Goal: Task Accomplishment & Management: Manage account settings

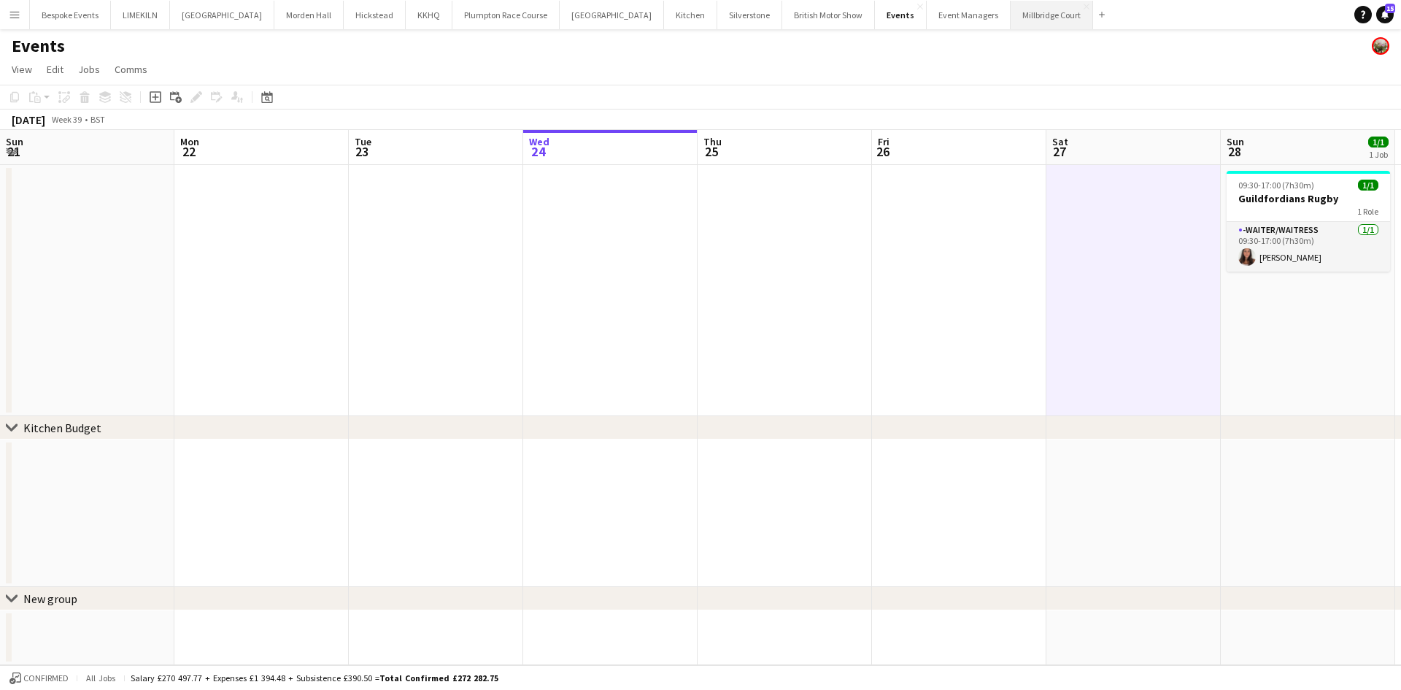
scroll to position [0, 483]
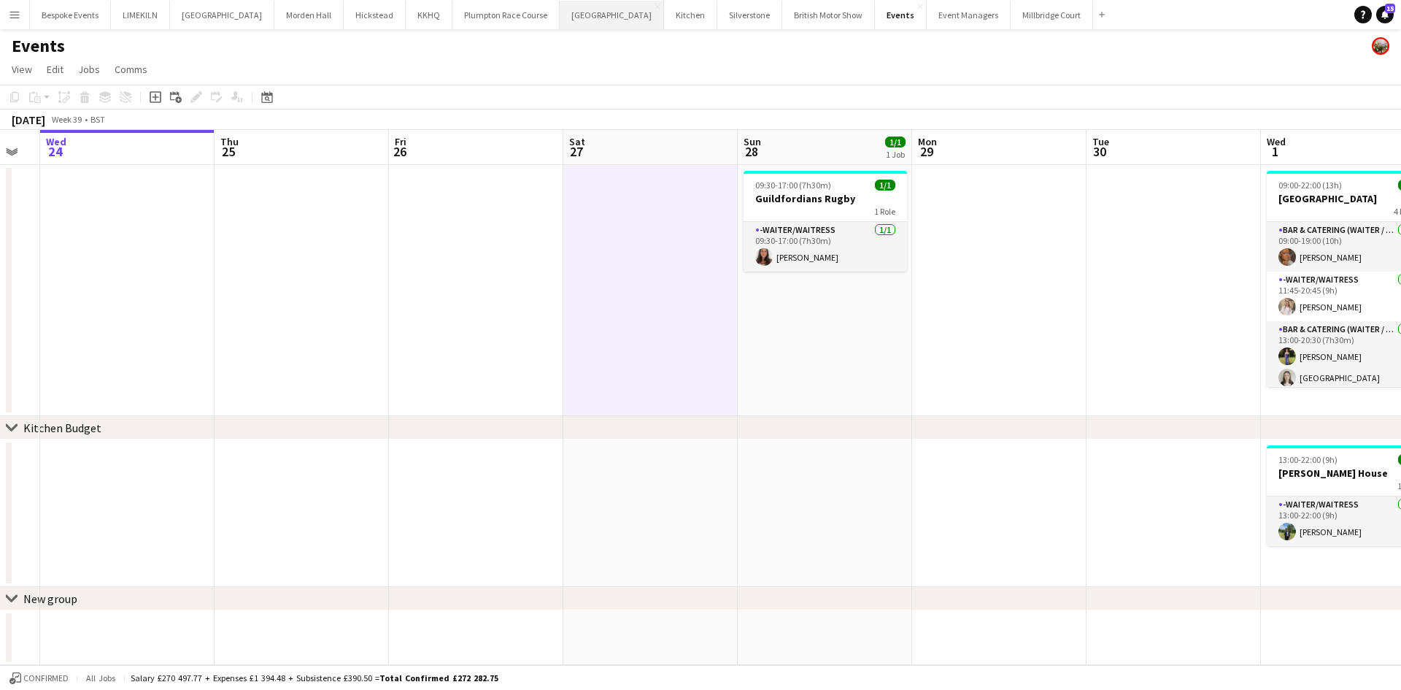
click at [568, 18] on button "Kin House Close" at bounding box center [612, 15] width 104 height 28
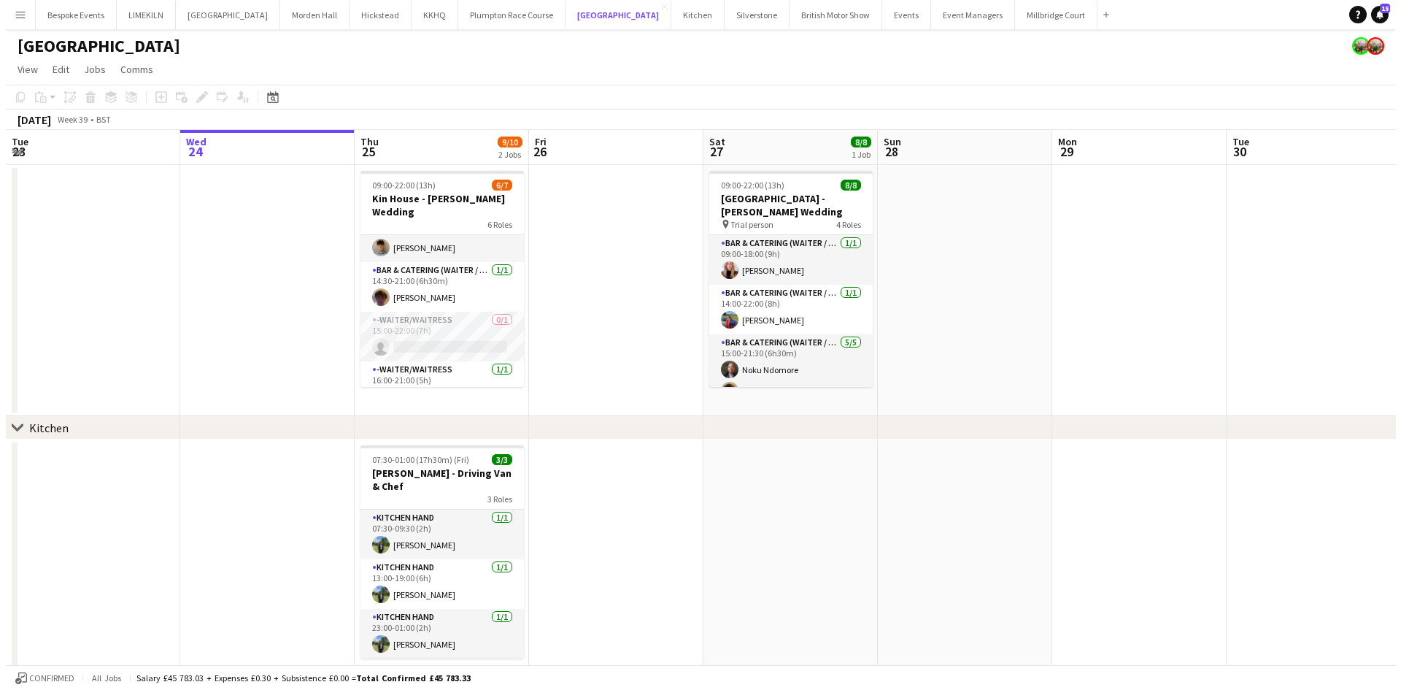
scroll to position [154, 0]
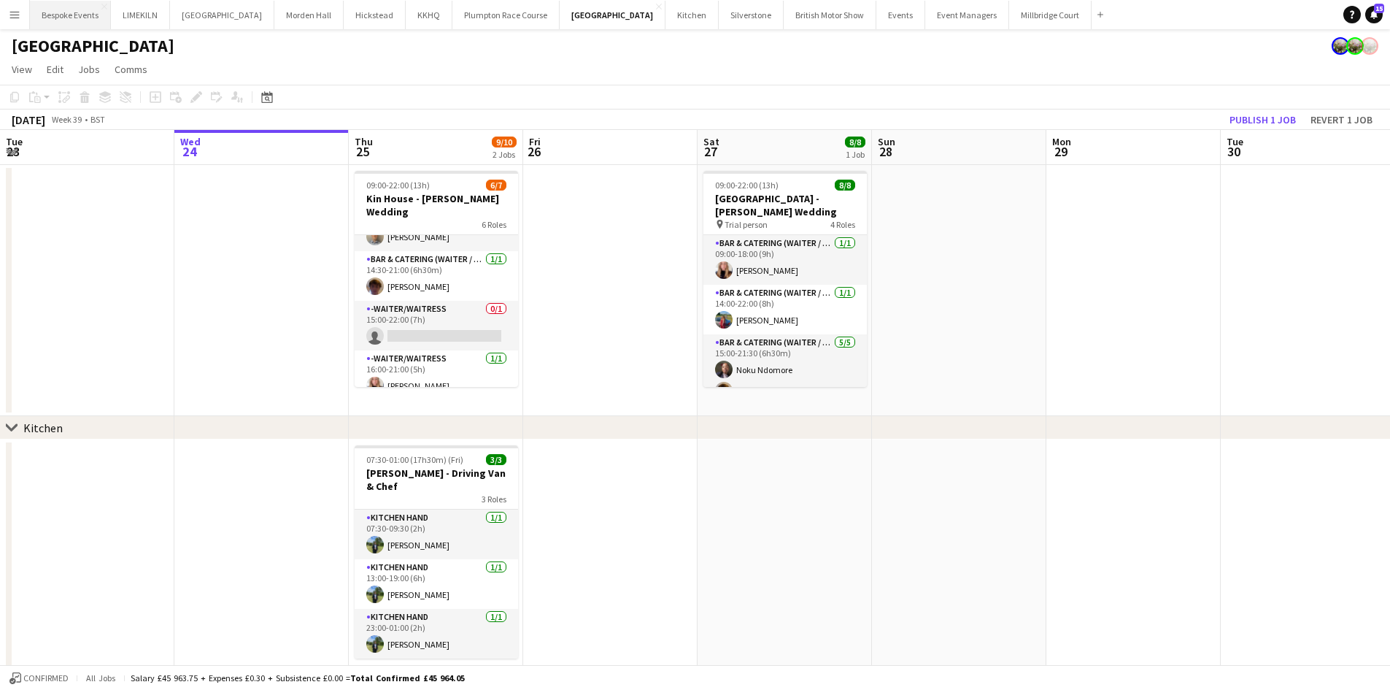
click at [77, 10] on button "Bespoke Events Close" at bounding box center [70, 15] width 81 height 28
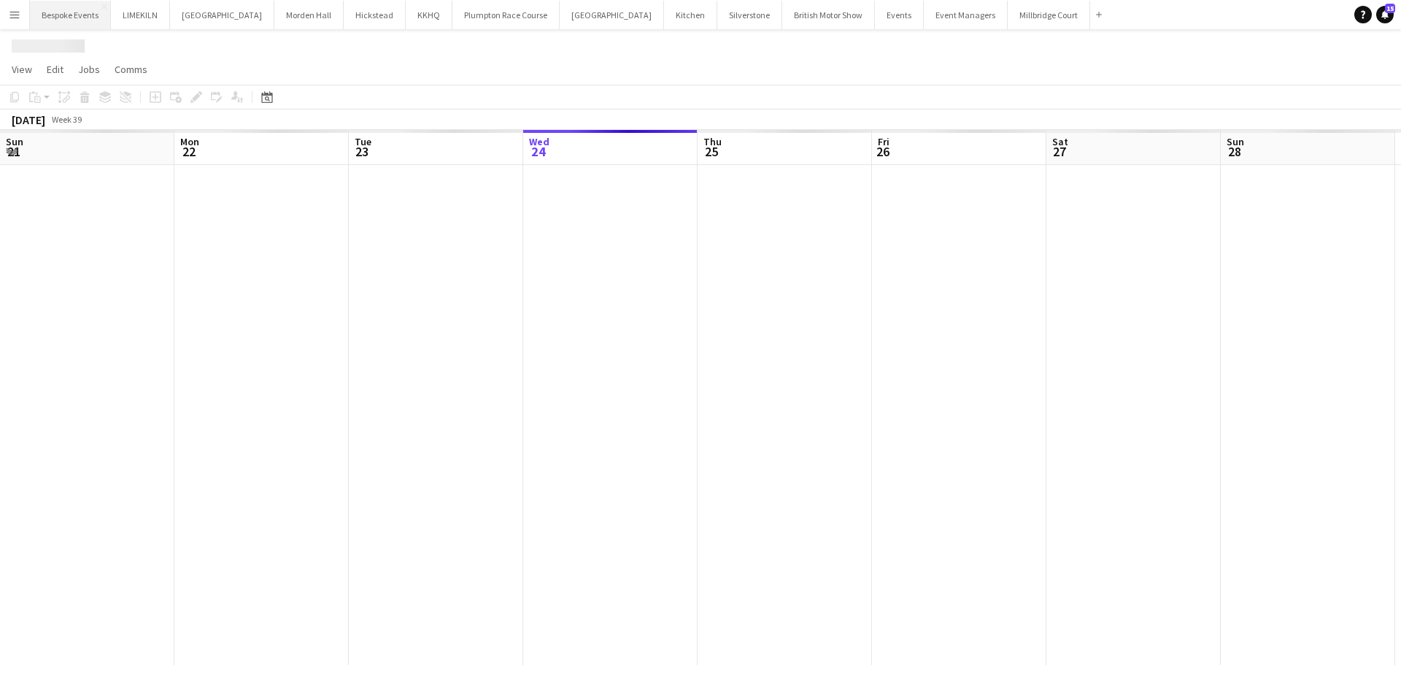
scroll to position [0, 349]
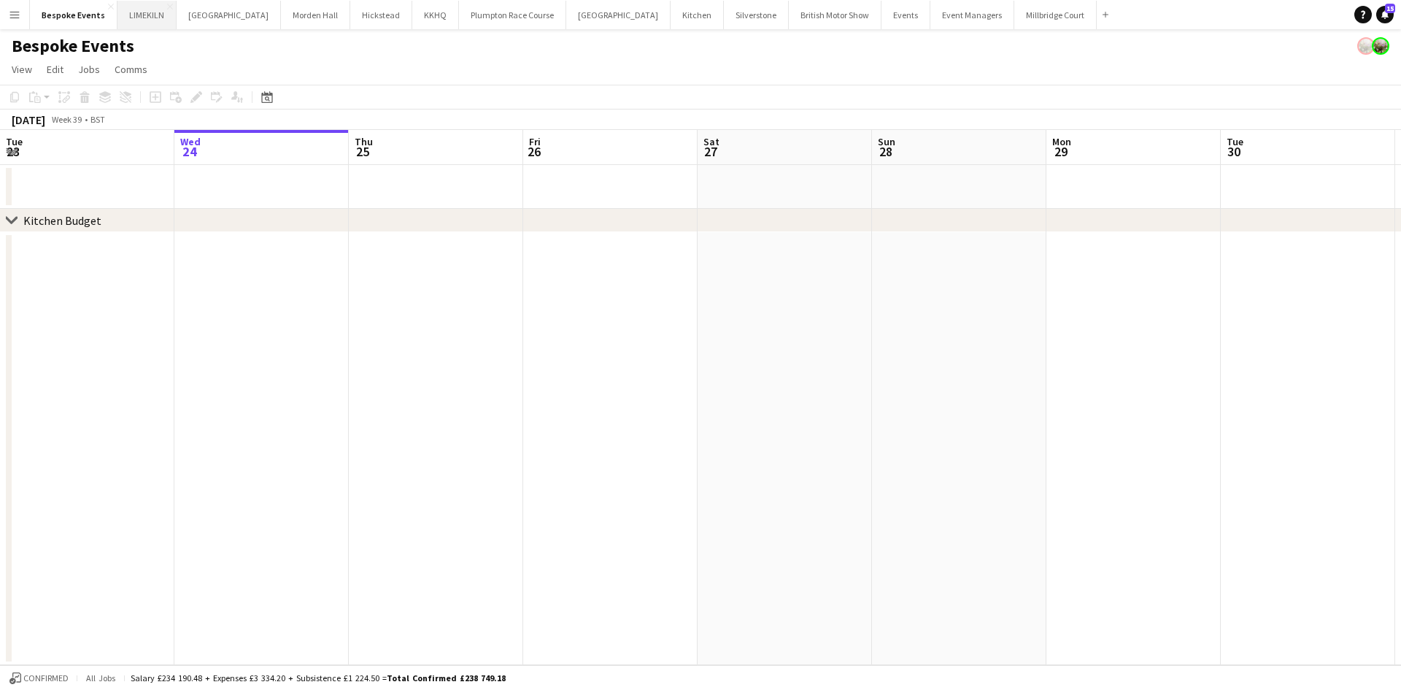
click at [132, 12] on button "LIMEKILN Close" at bounding box center [146, 15] width 59 height 28
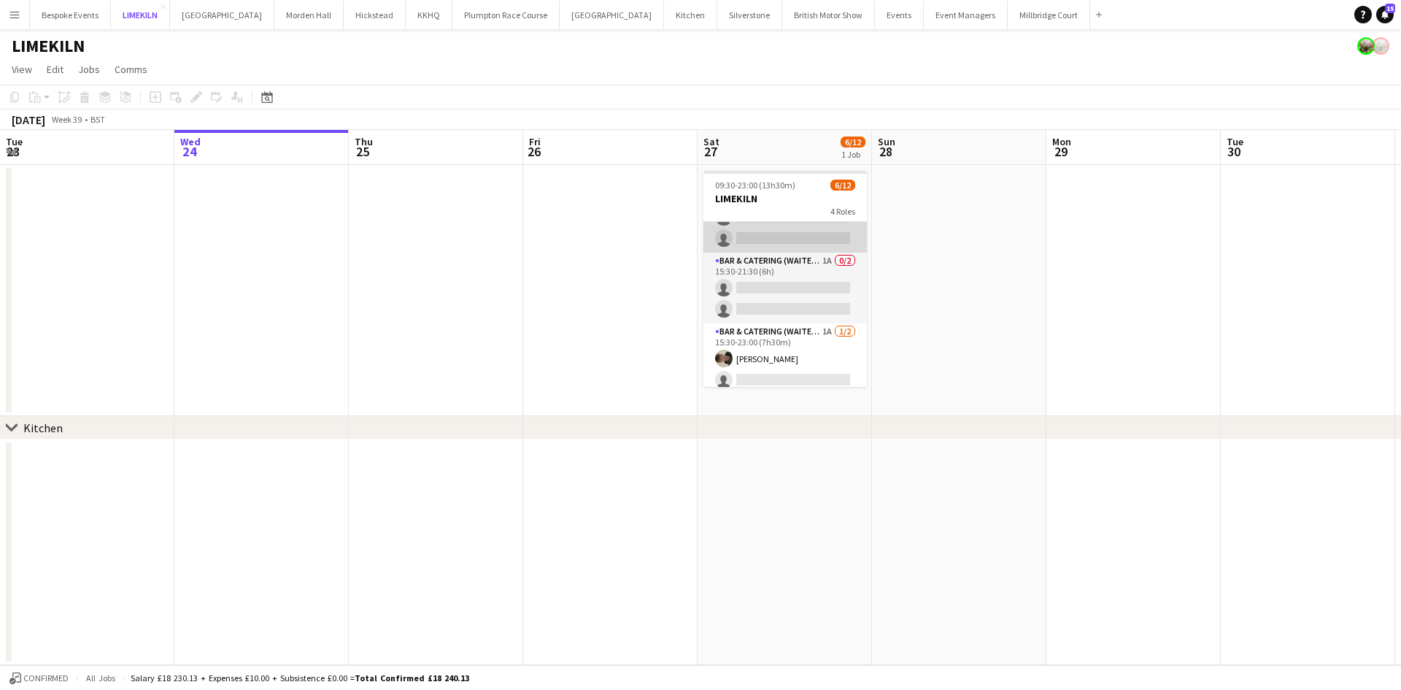
scroll to position [196, 0]
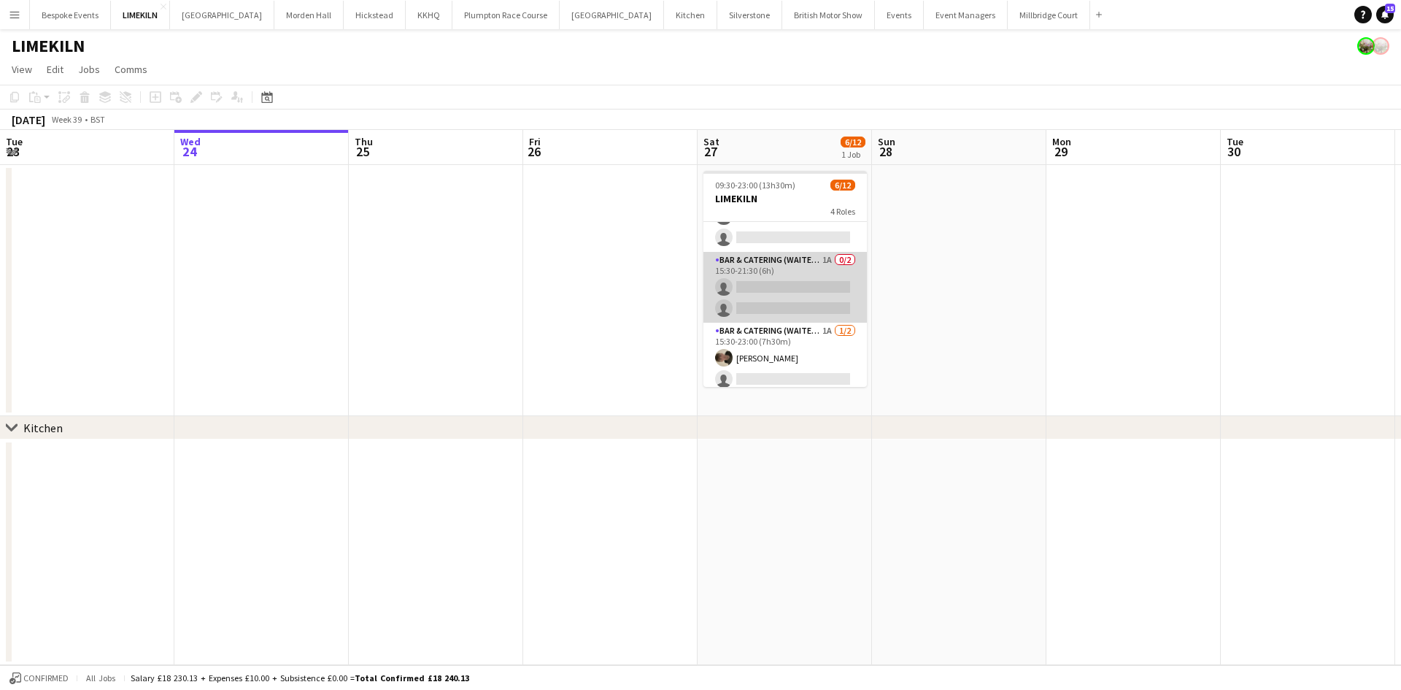
click at [774, 291] on app-card-role "Bar & Catering (Waiter / waitress) 1A 0/2 15:30-21:30 (6h) single-neutral-actio…" at bounding box center [784, 287] width 163 height 71
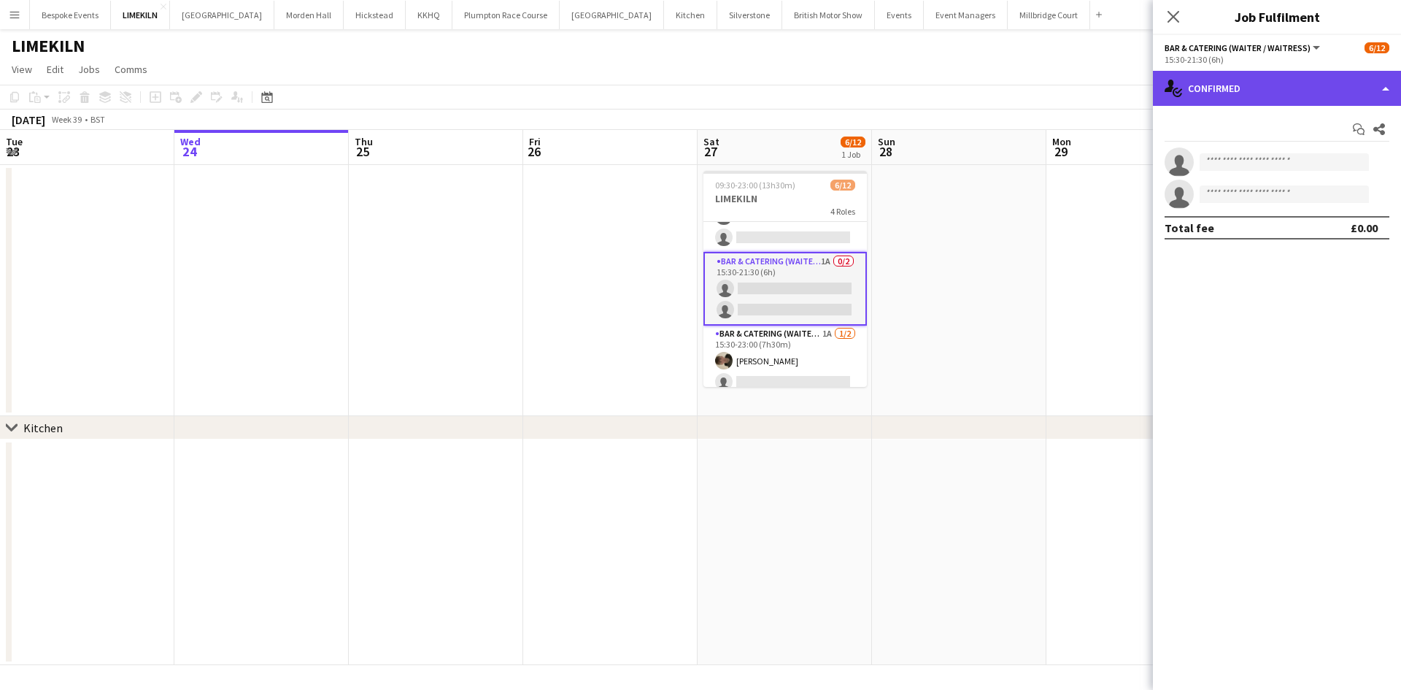
click at [1278, 96] on div "single-neutral-actions-check-2 Confirmed" at bounding box center [1277, 88] width 248 height 35
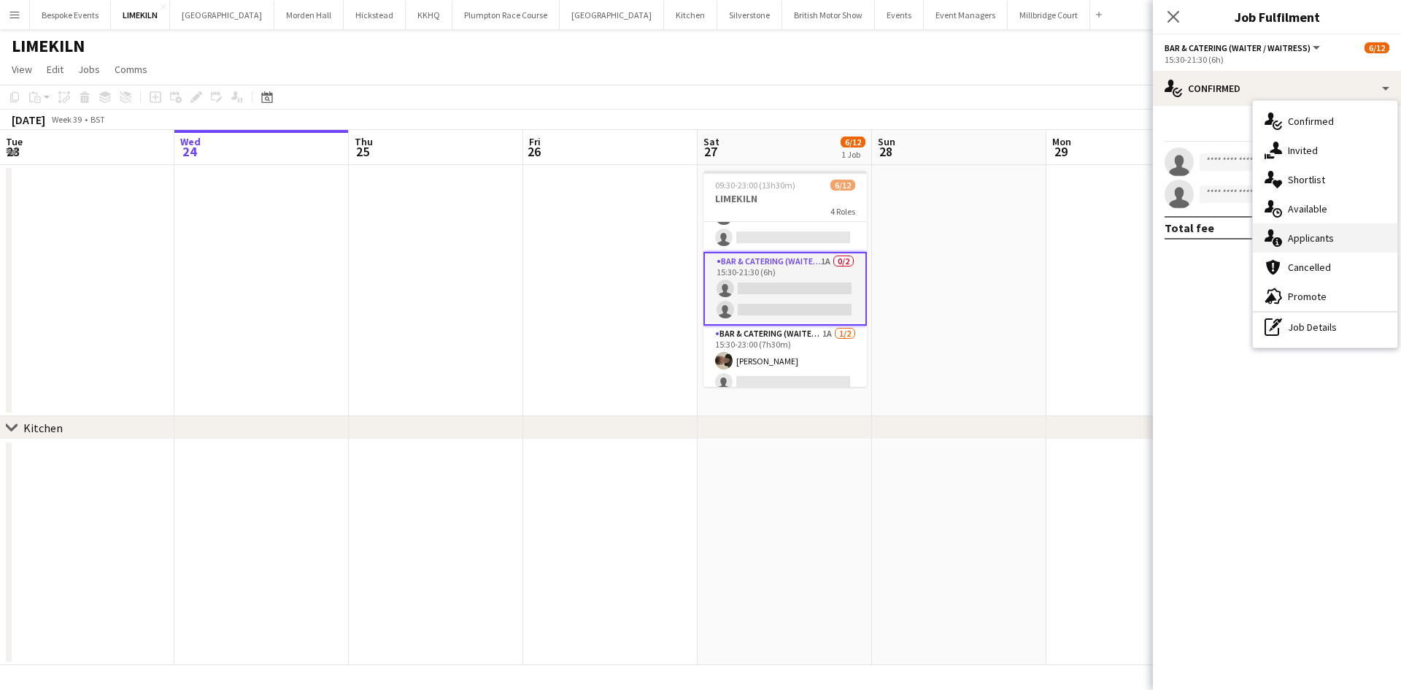
click at [1331, 232] on span "Applicants" at bounding box center [1311, 237] width 46 height 13
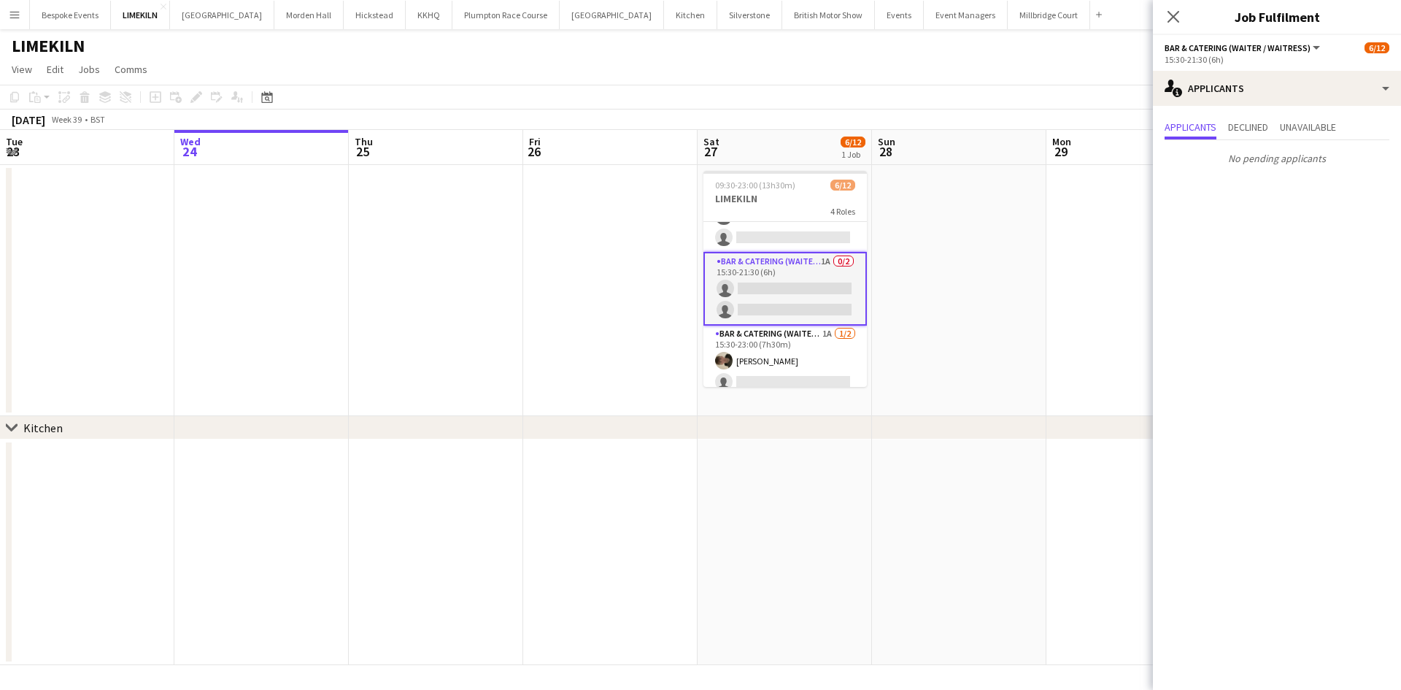
click at [917, 304] on app-date-cell at bounding box center [959, 290] width 174 height 251
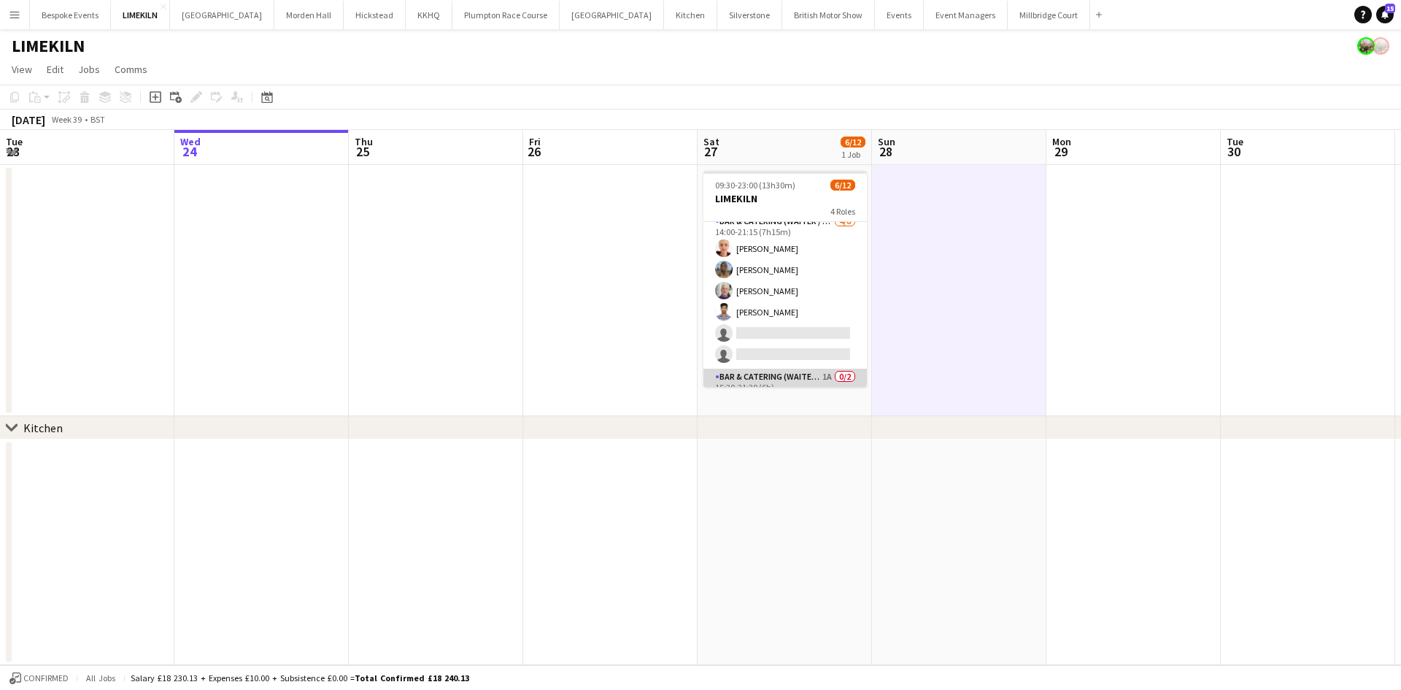
scroll to position [0, 0]
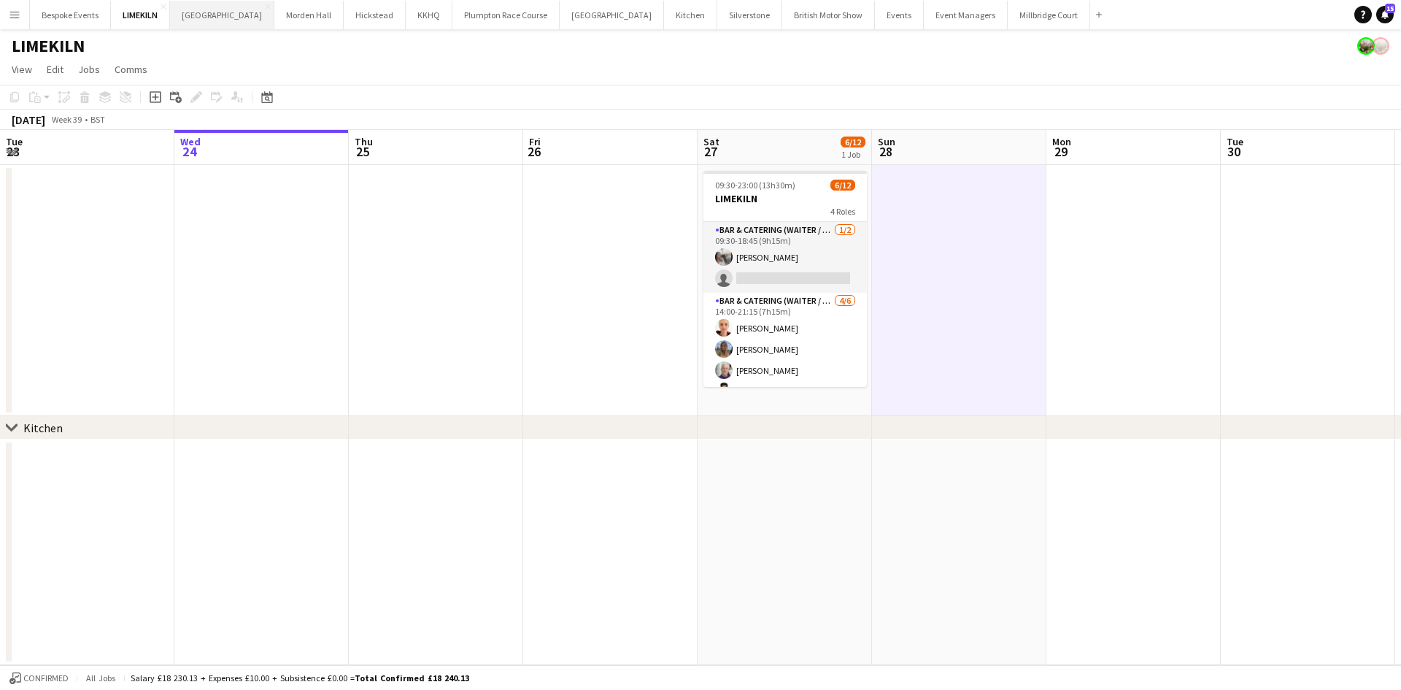
click at [208, 18] on button "Micklefield Hall Close" at bounding box center [222, 15] width 104 height 28
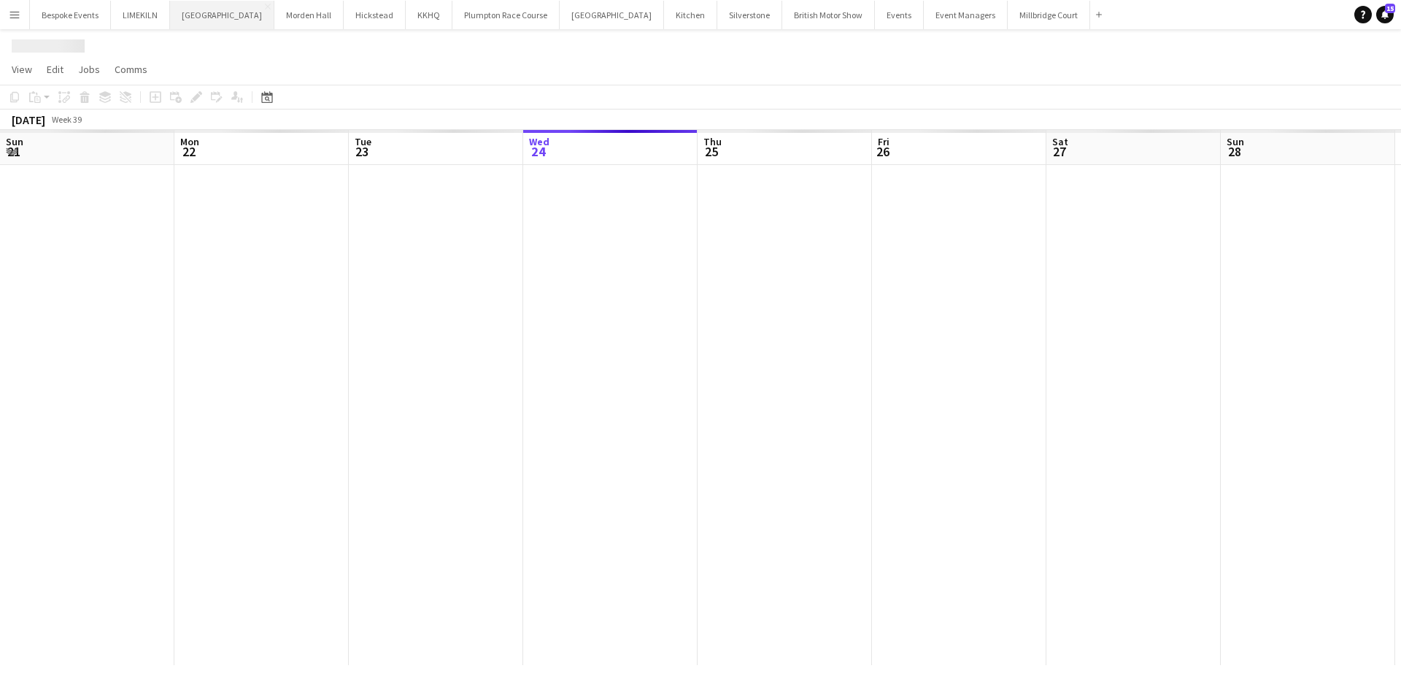
scroll to position [0, 349]
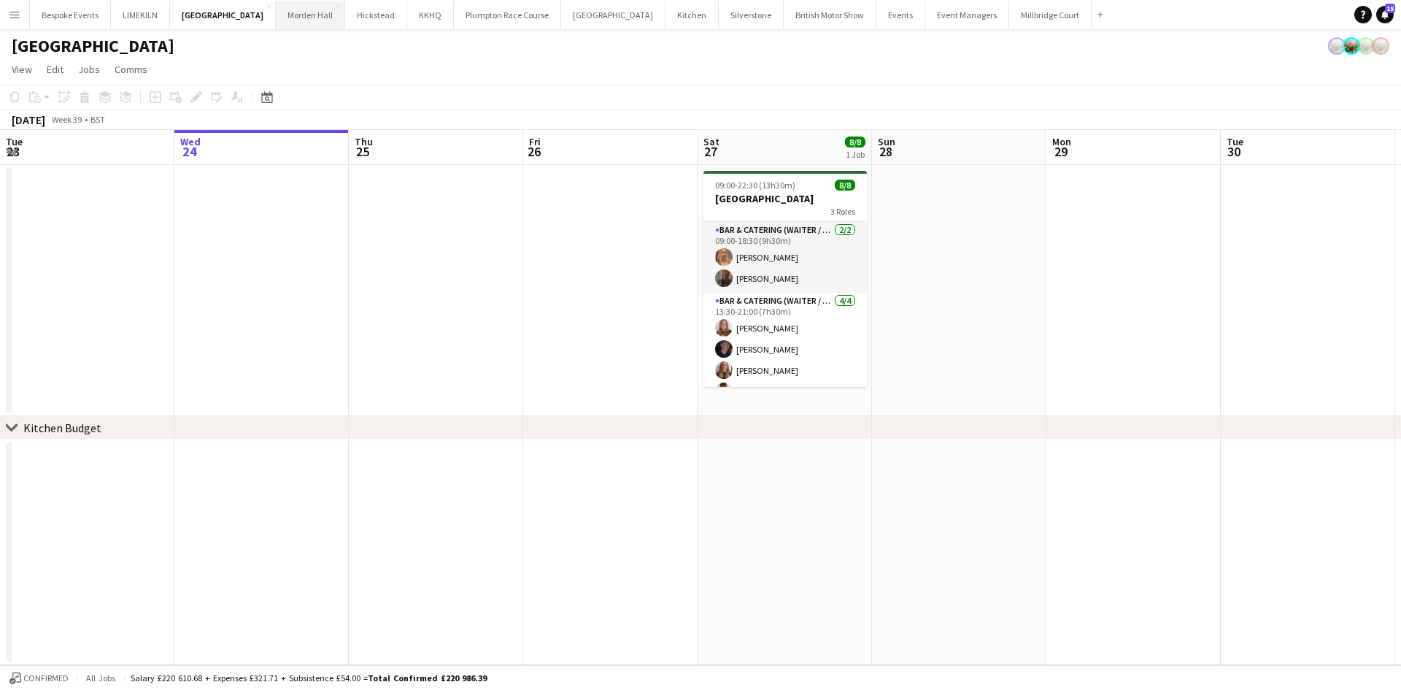
click at [282, 25] on button "Morden Hall Close" at bounding box center [310, 15] width 69 height 28
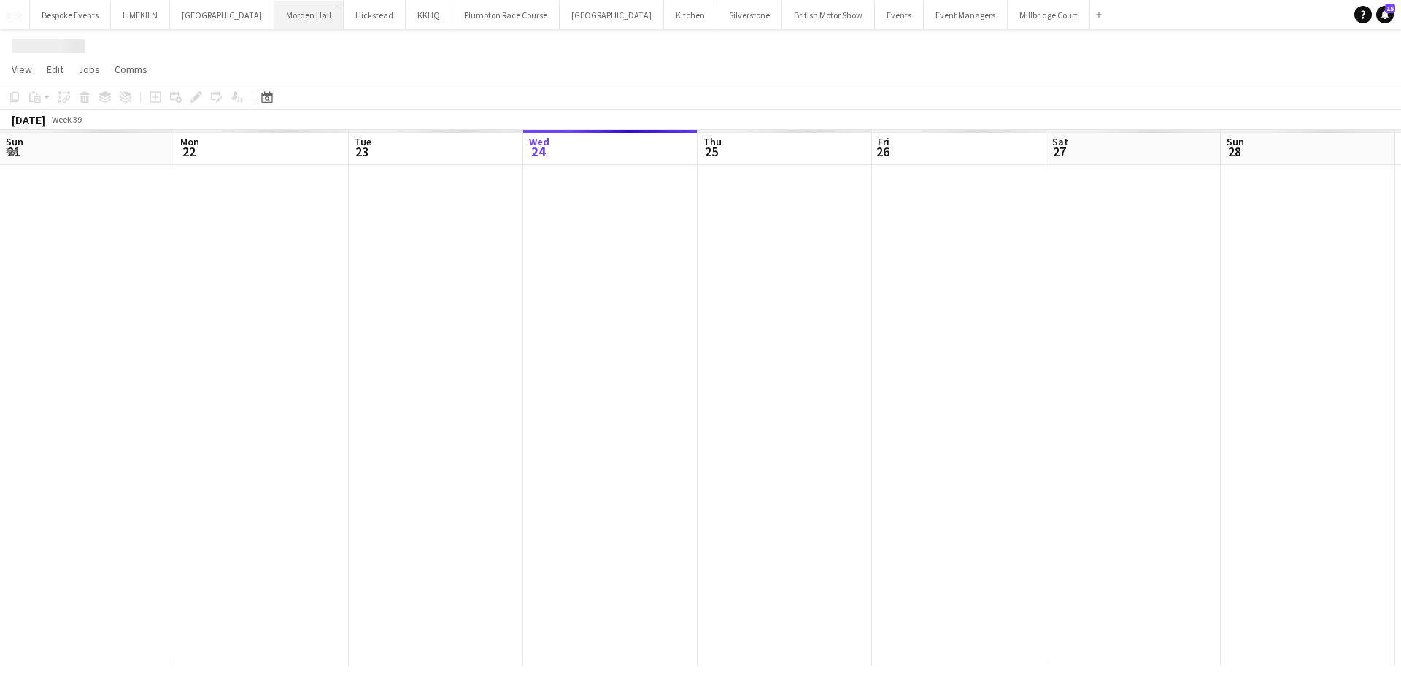
scroll to position [0, 349]
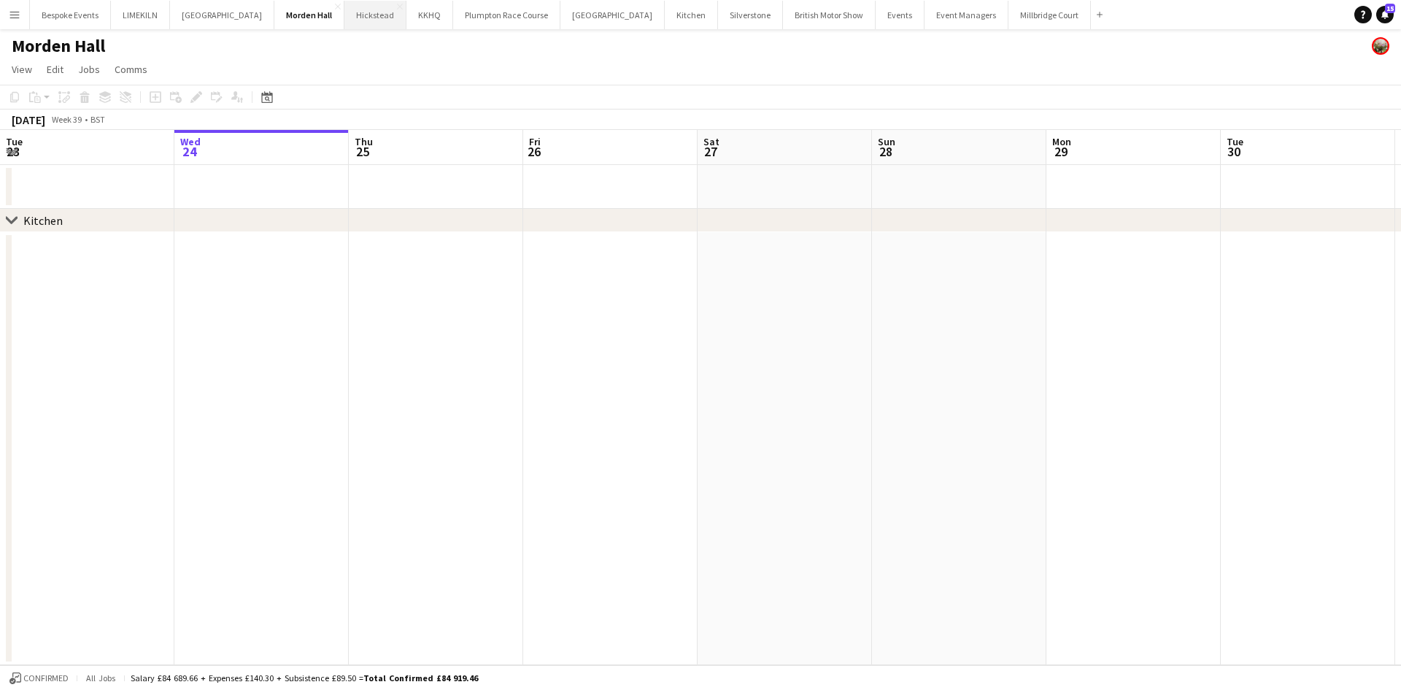
click at [347, 23] on button "Hickstead Close" at bounding box center [375, 15] width 62 height 28
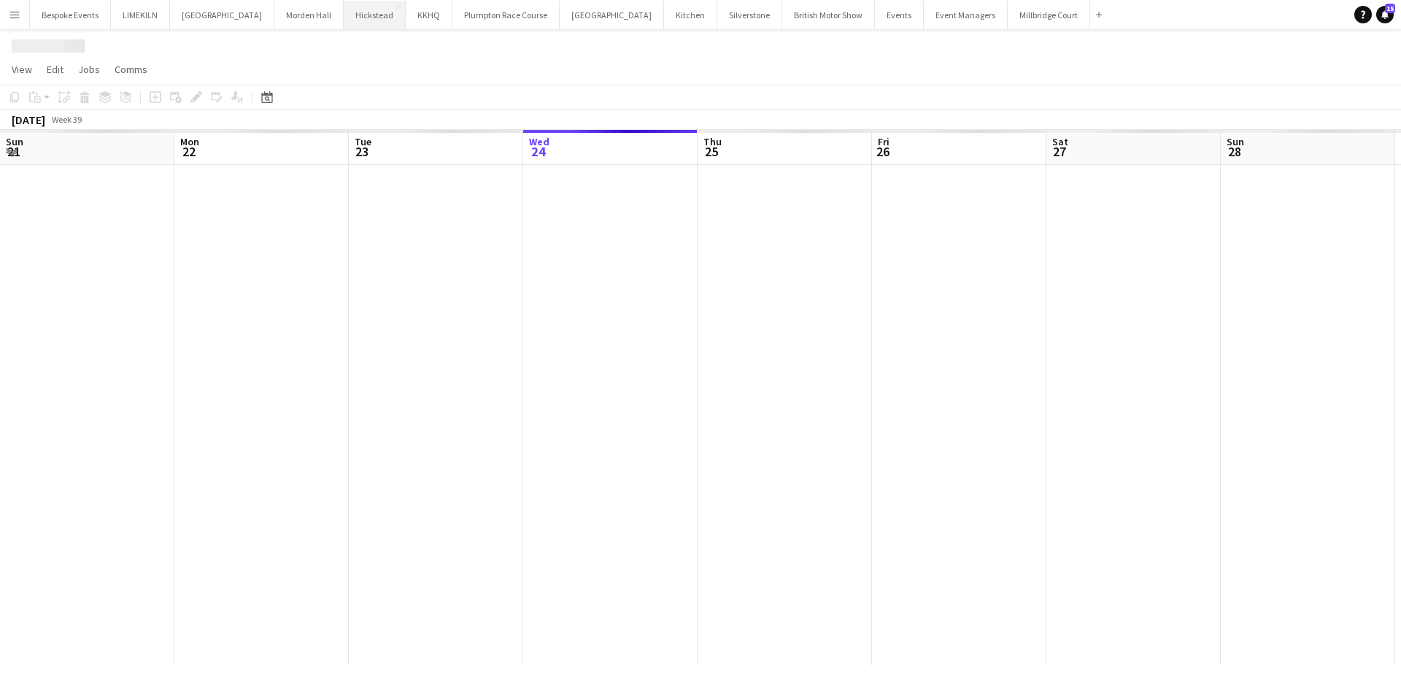
scroll to position [0, 349]
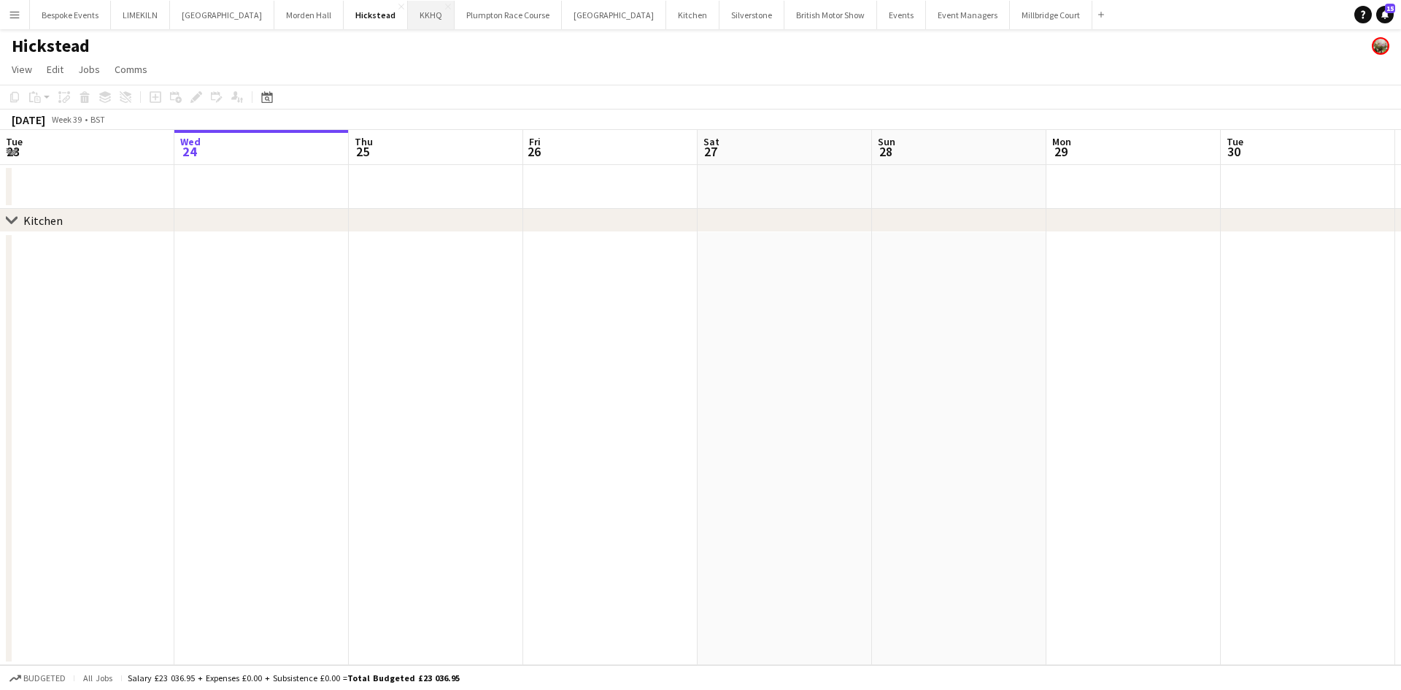
click at [410, 17] on button "KKHQ Close" at bounding box center [431, 15] width 47 height 28
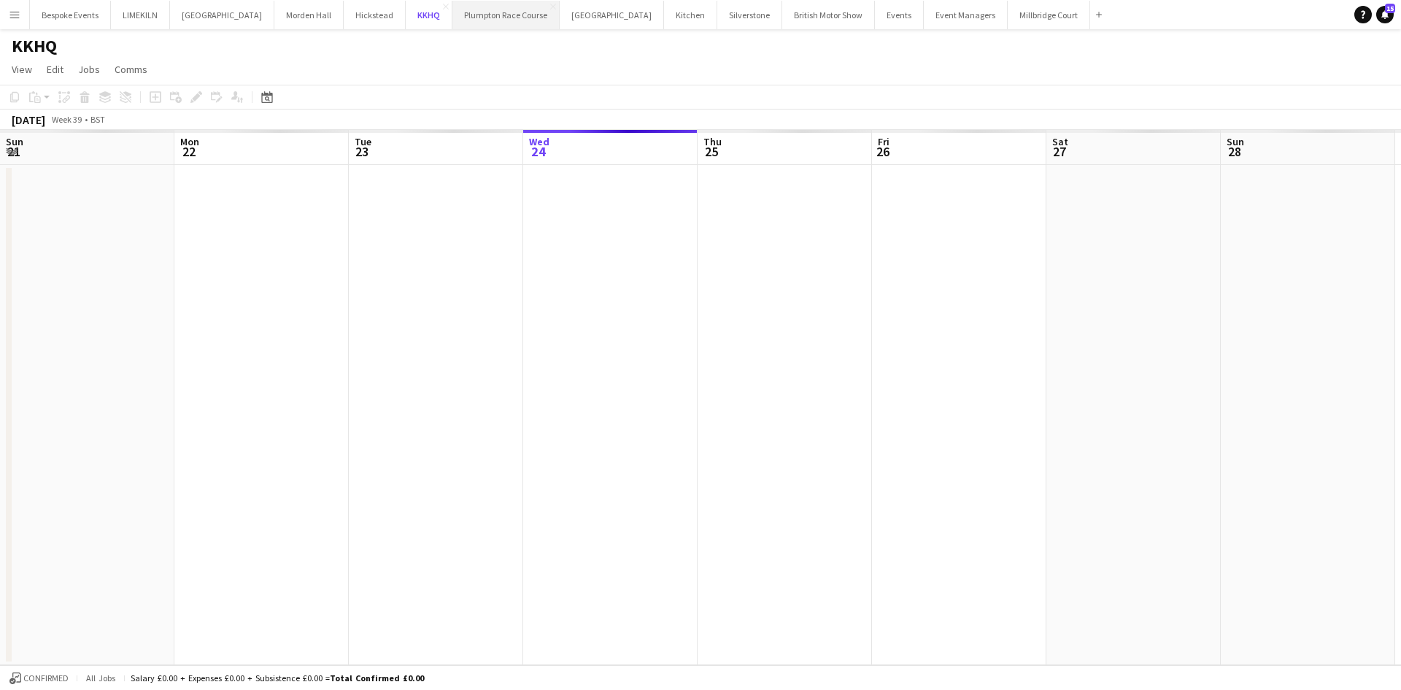
scroll to position [0, 349]
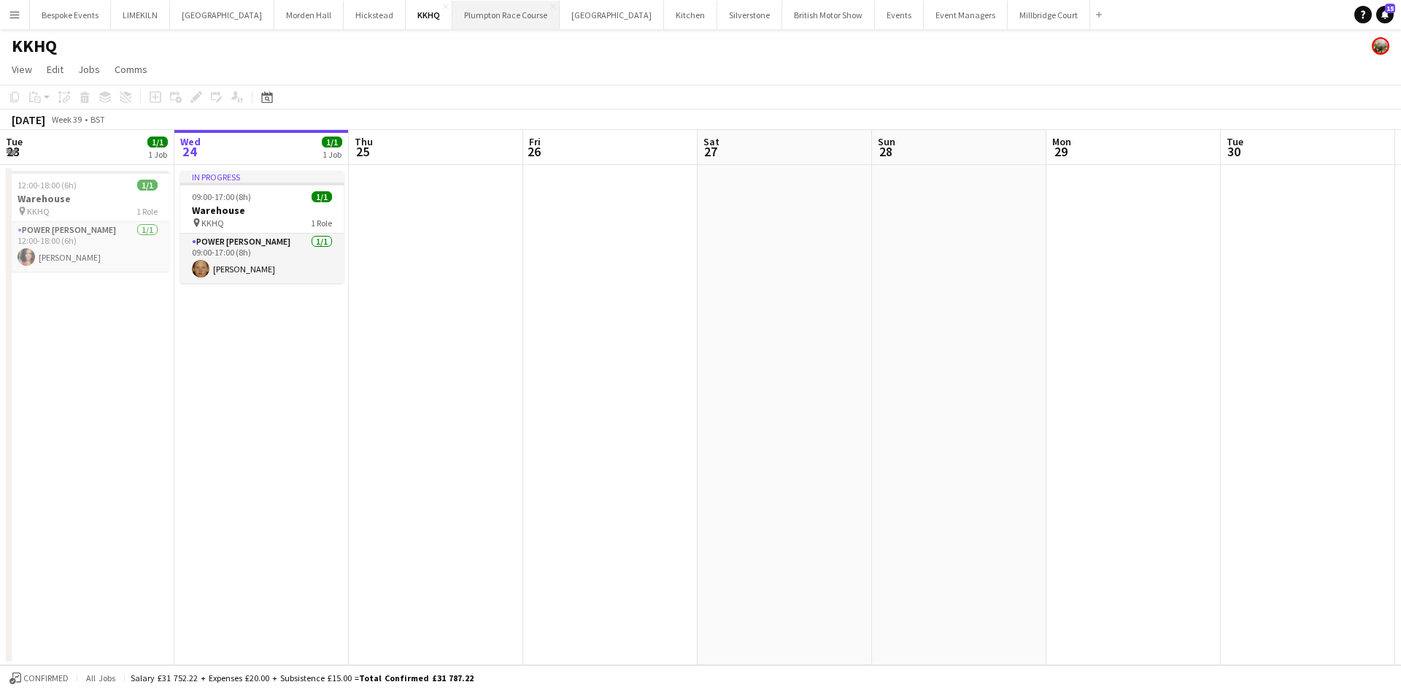
click at [472, 13] on button "Plumpton Race Course Close" at bounding box center [505, 15] width 107 height 28
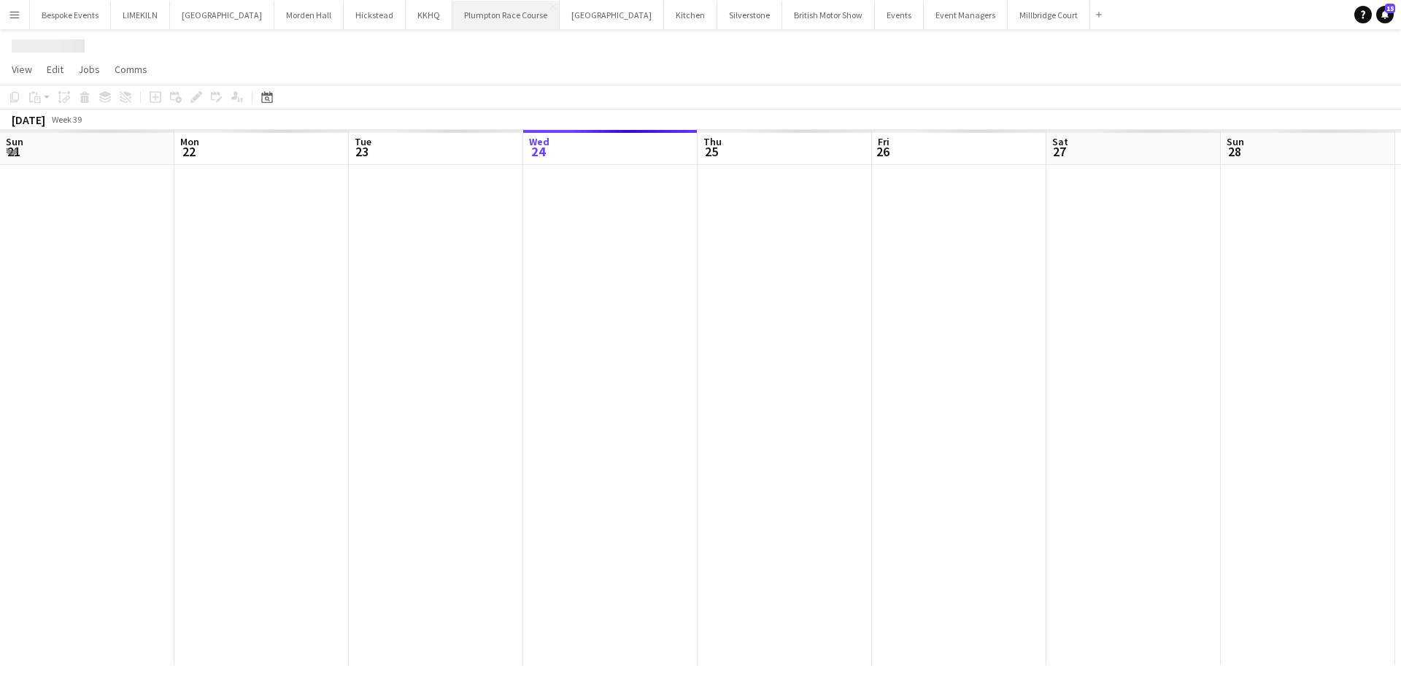
scroll to position [0, 349]
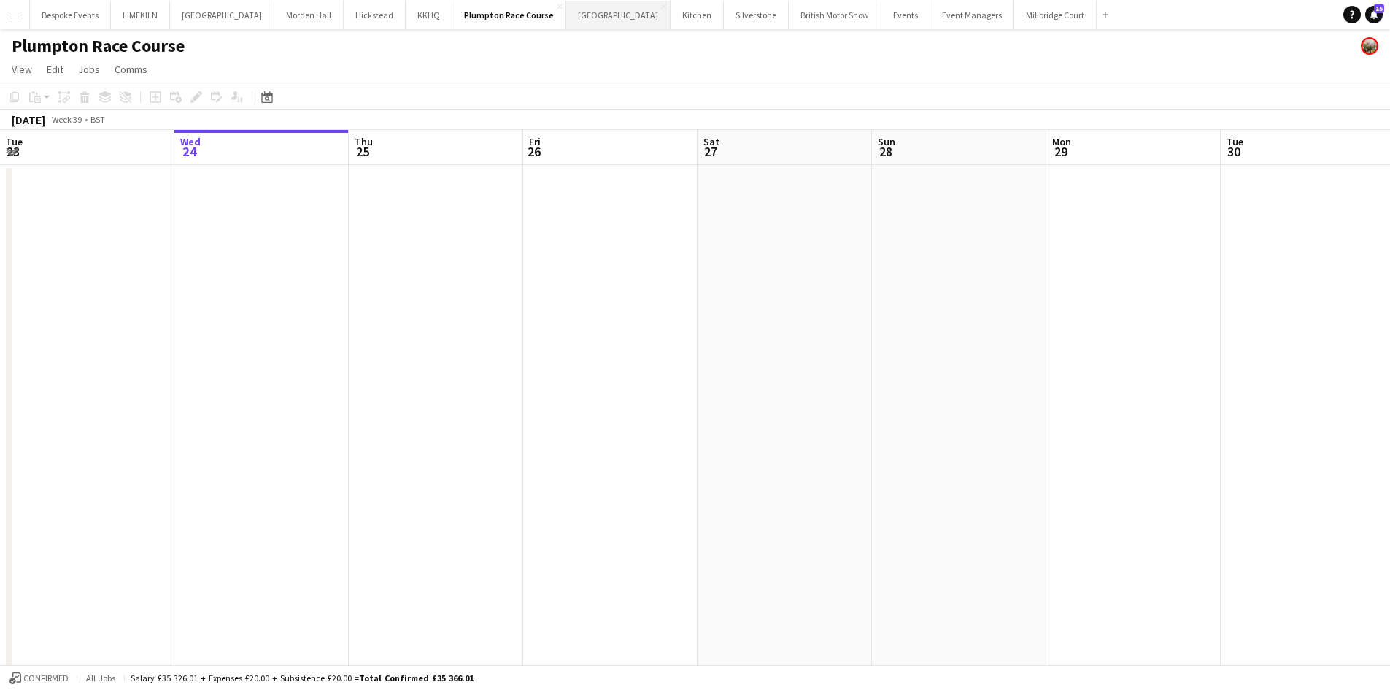
click at [566, 11] on button "Kin House Close" at bounding box center [618, 15] width 104 height 28
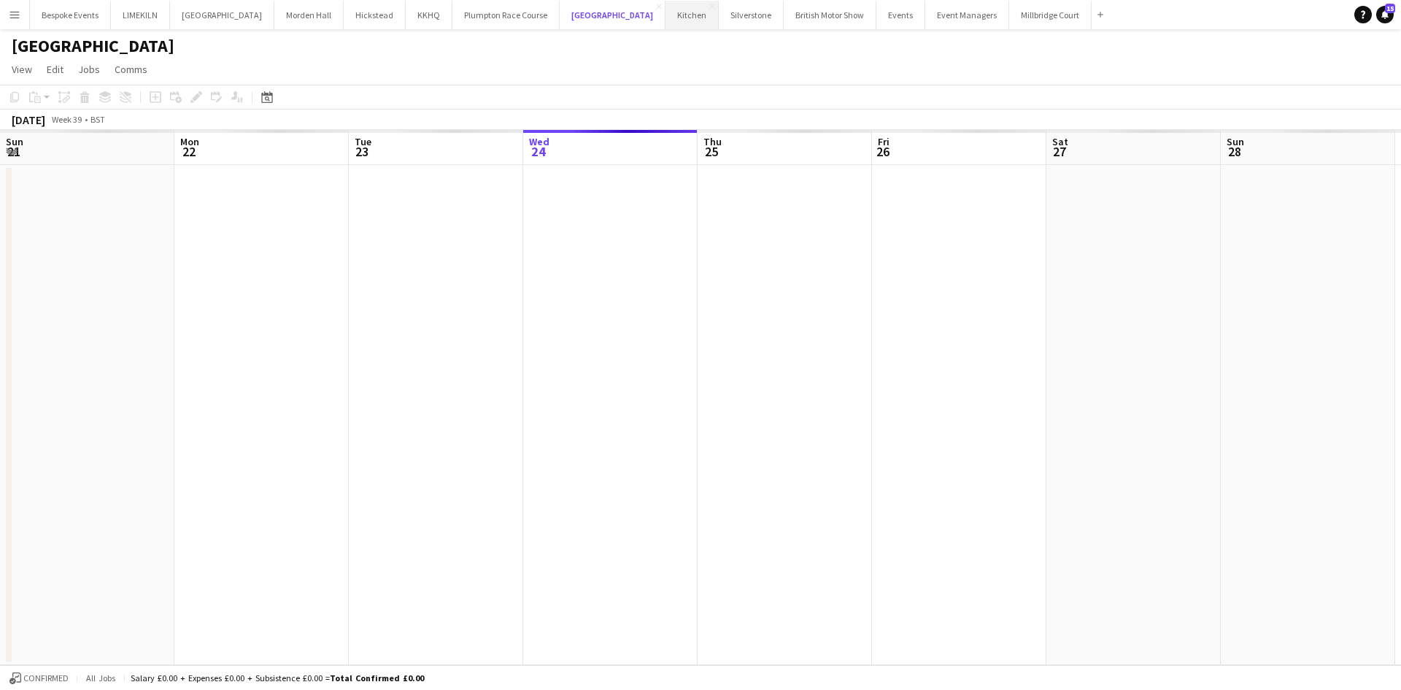
scroll to position [0, 349]
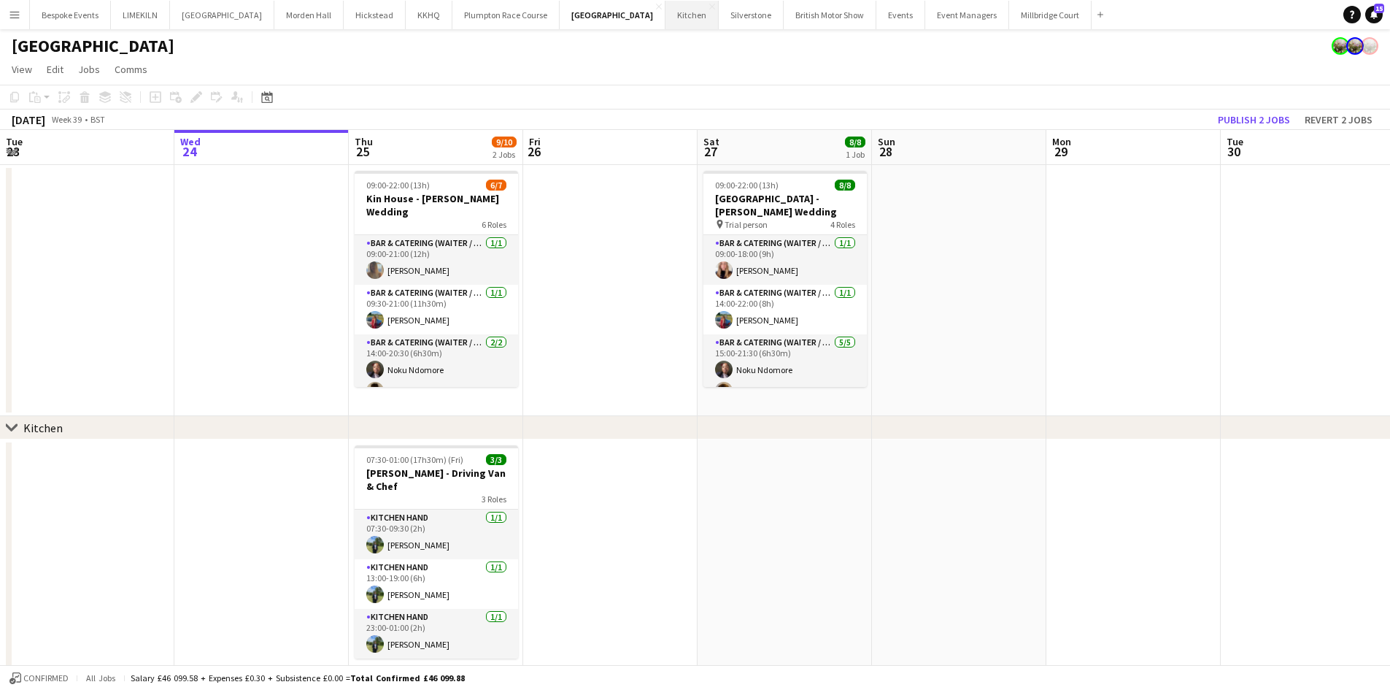
click at [666, 20] on button "Kitchen Close" at bounding box center [692, 15] width 53 height 28
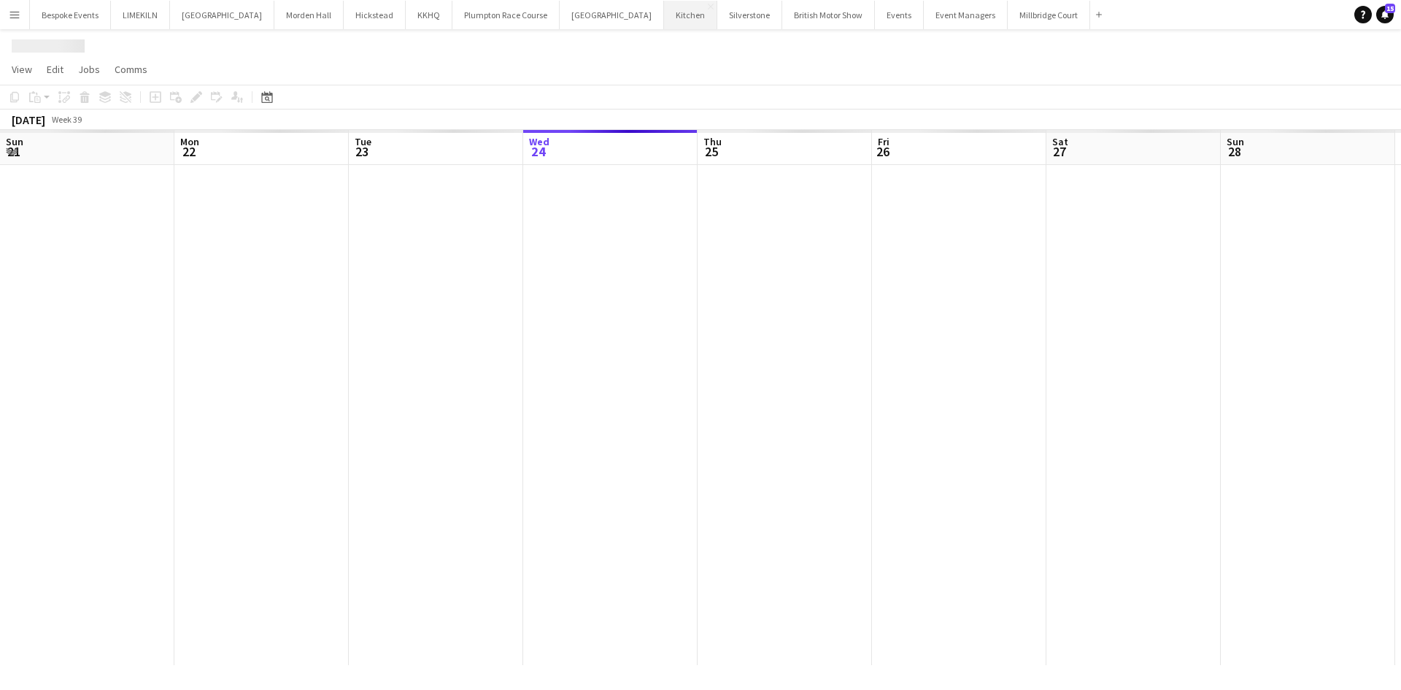
scroll to position [0, 349]
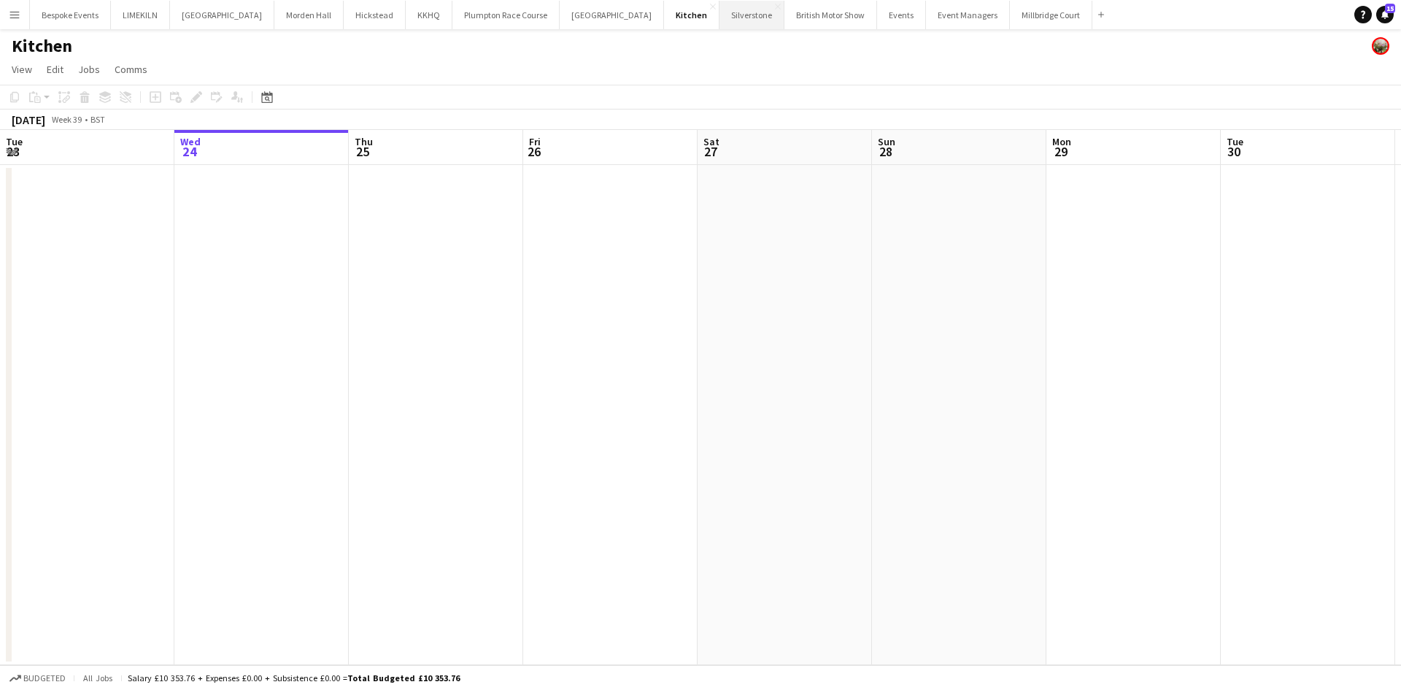
click at [720, 15] on button "Silverstone Close" at bounding box center [752, 15] width 65 height 28
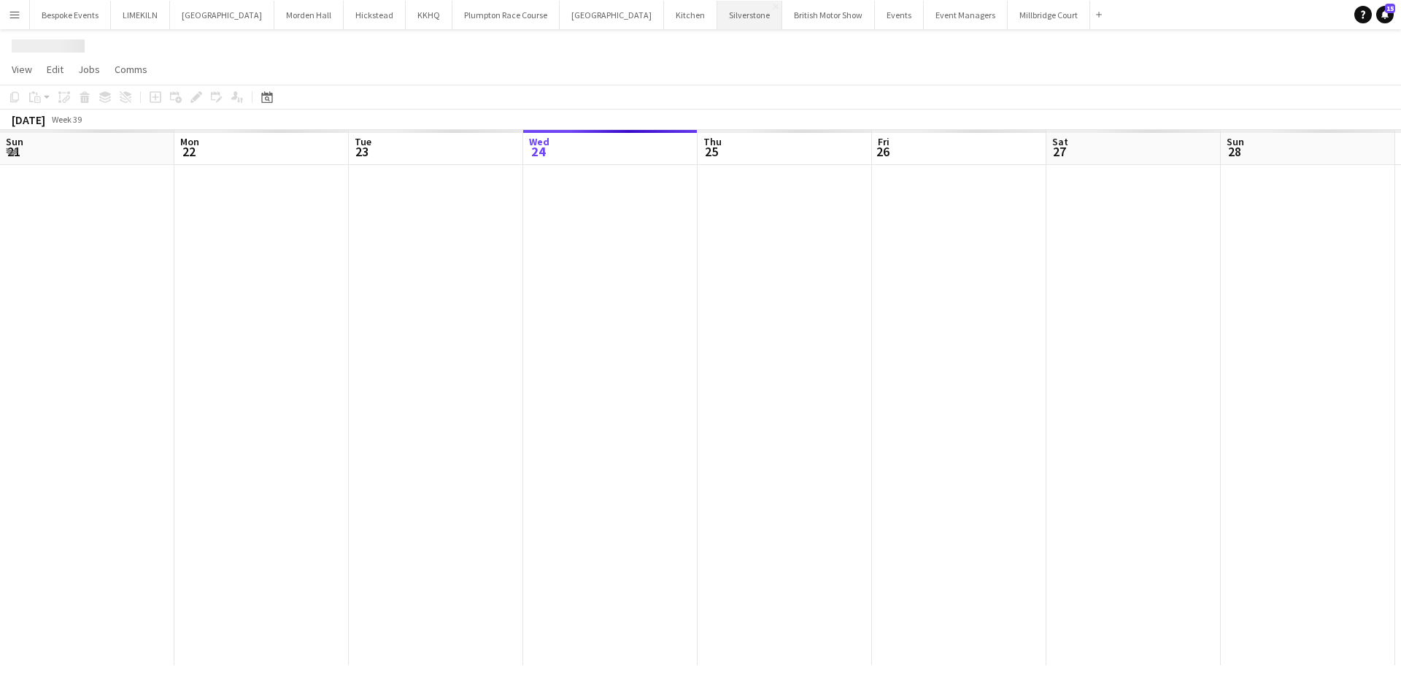
scroll to position [0, 349]
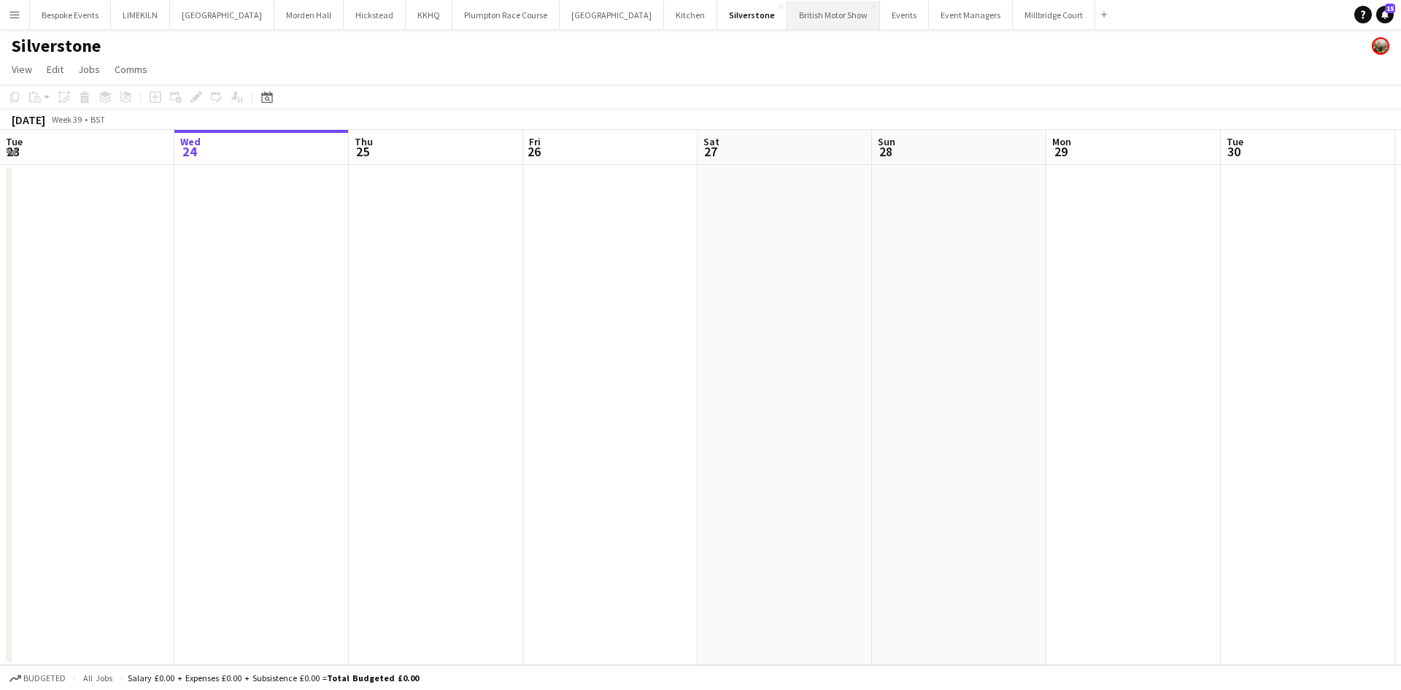
click at [787, 9] on button "British Motor Show Close" at bounding box center [833, 15] width 93 height 28
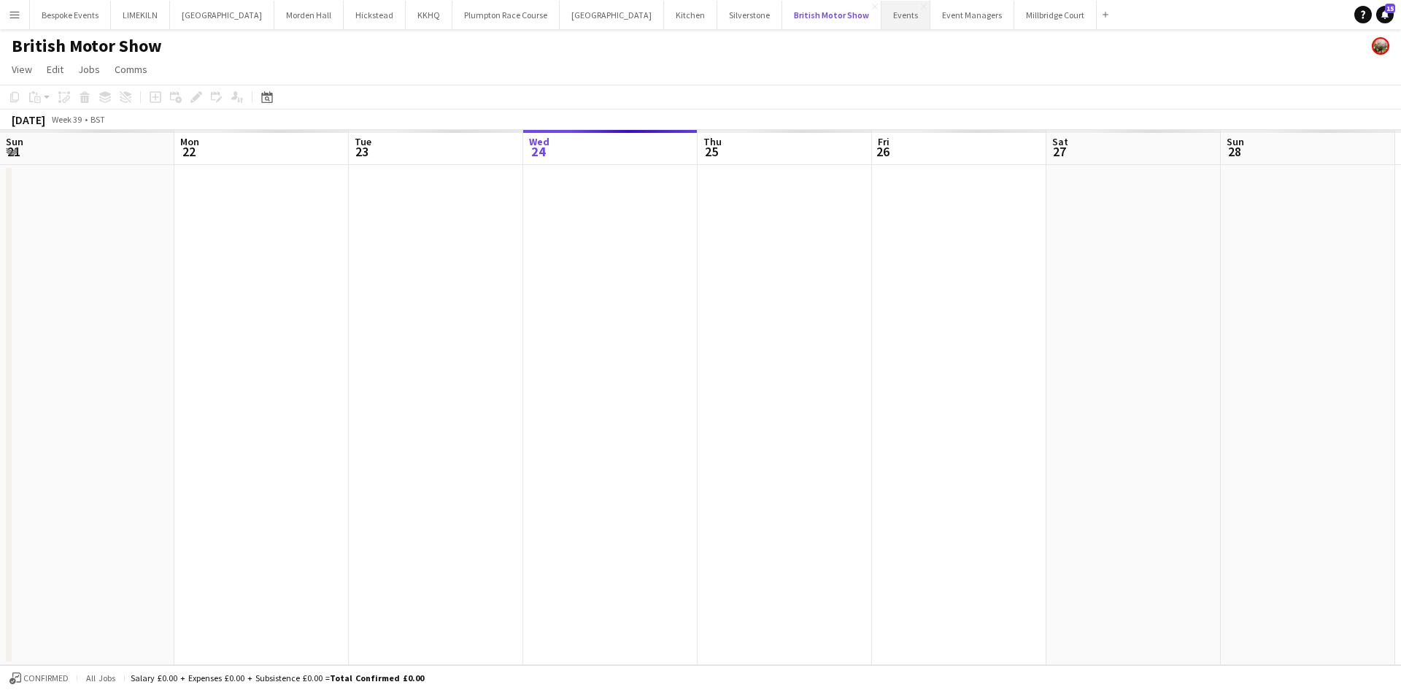
scroll to position [0, 349]
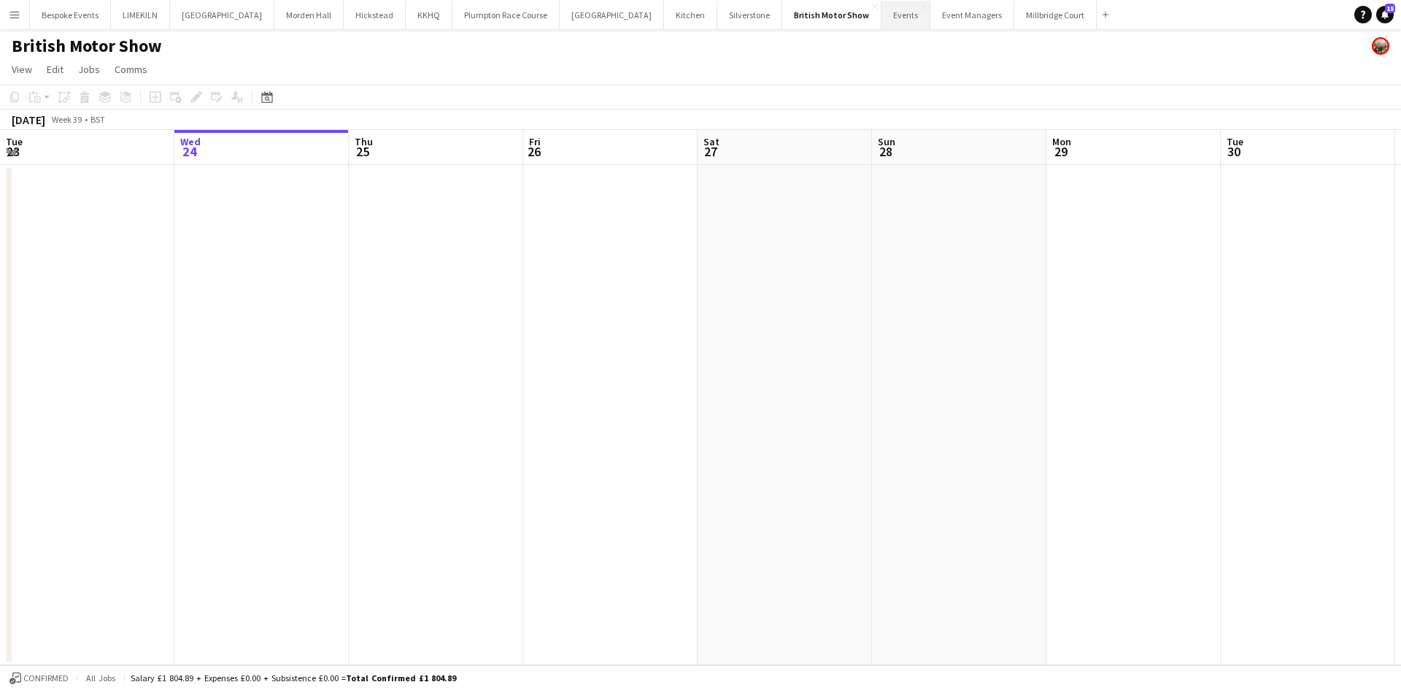
click at [882, 14] on button "Events Close" at bounding box center [906, 15] width 49 height 28
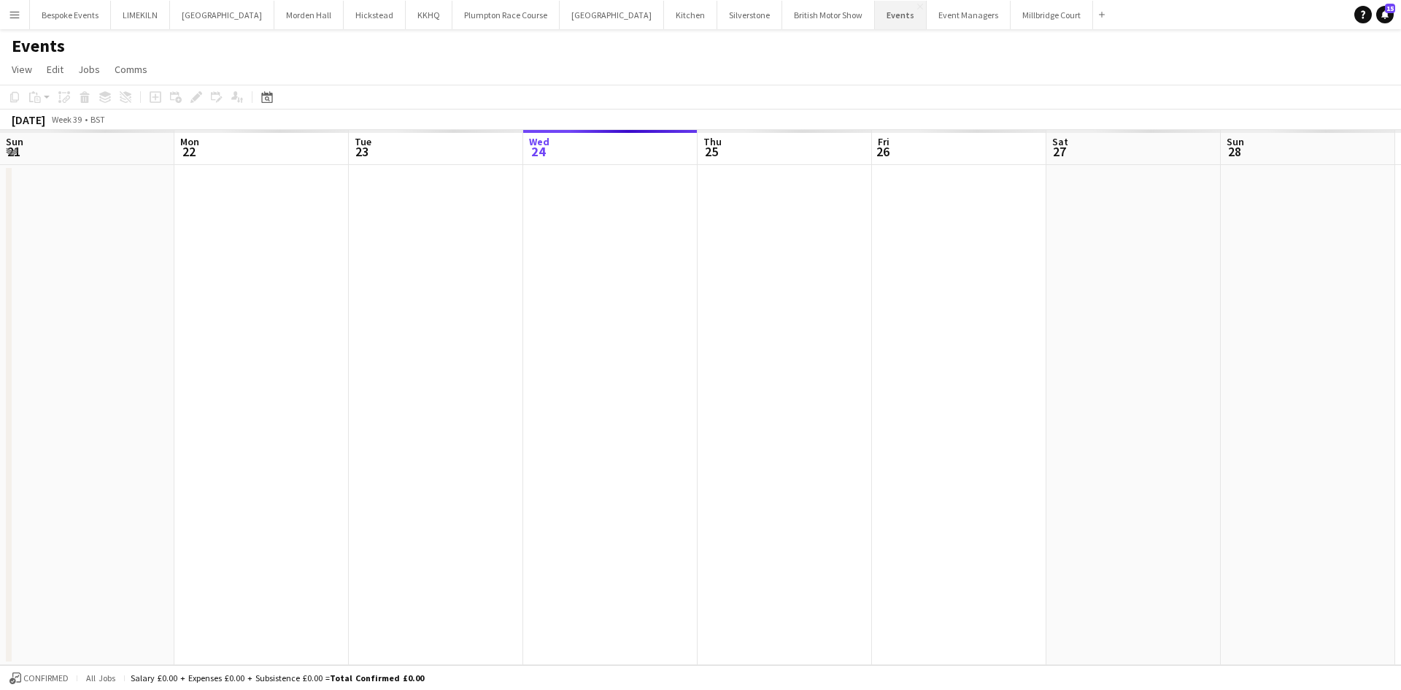
scroll to position [0, 349]
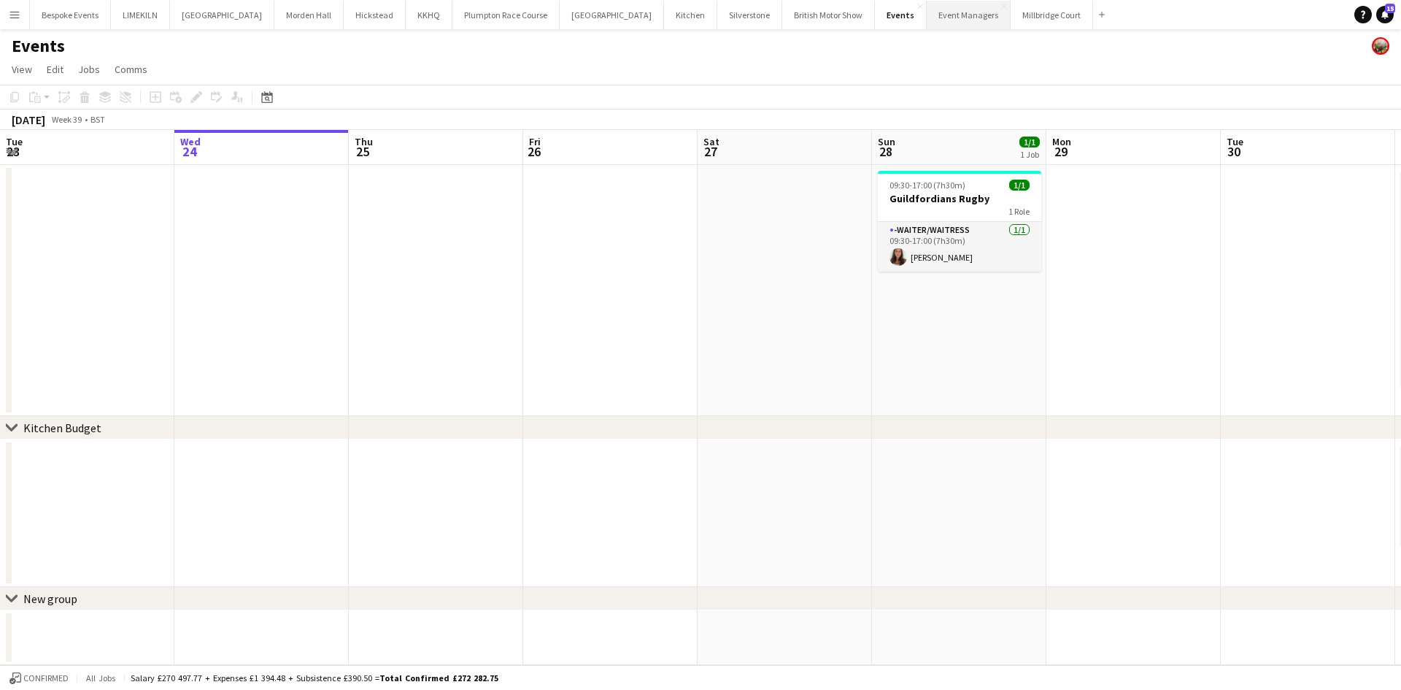
click at [927, 7] on button "Event Managers Close" at bounding box center [969, 15] width 84 height 28
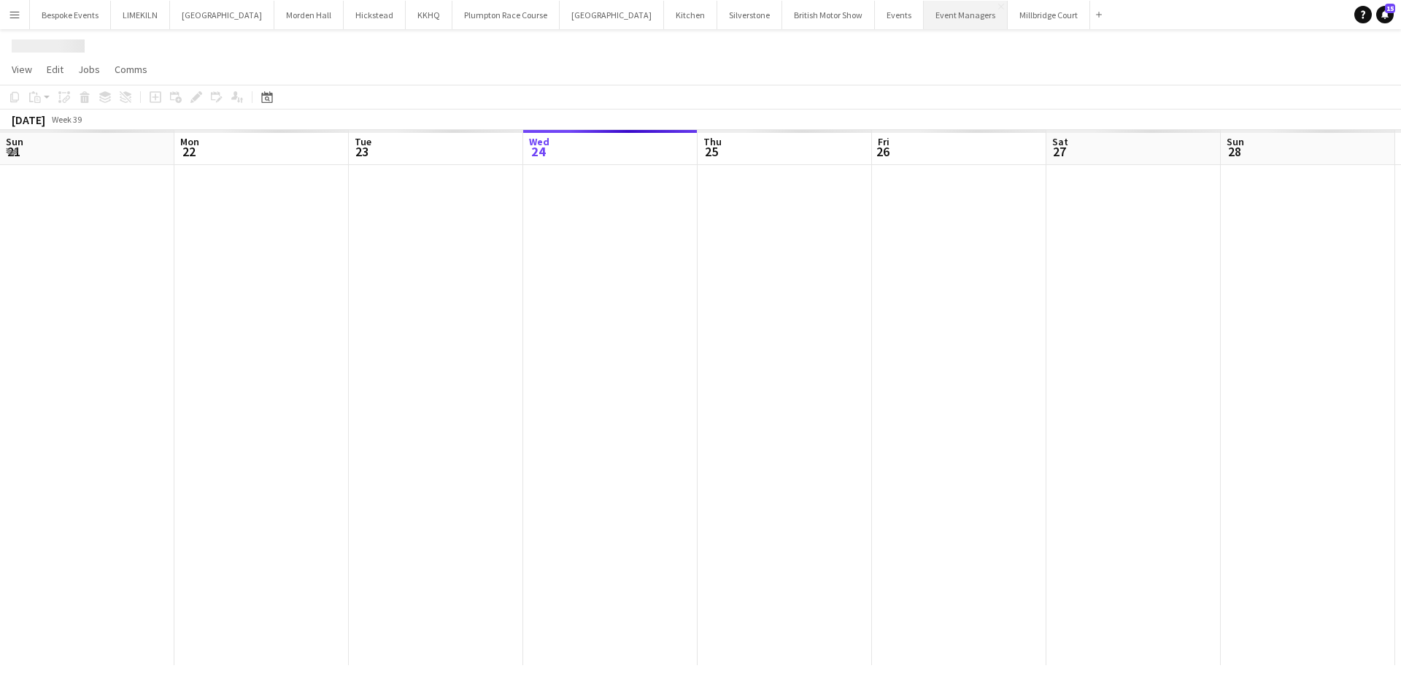
scroll to position [0, 349]
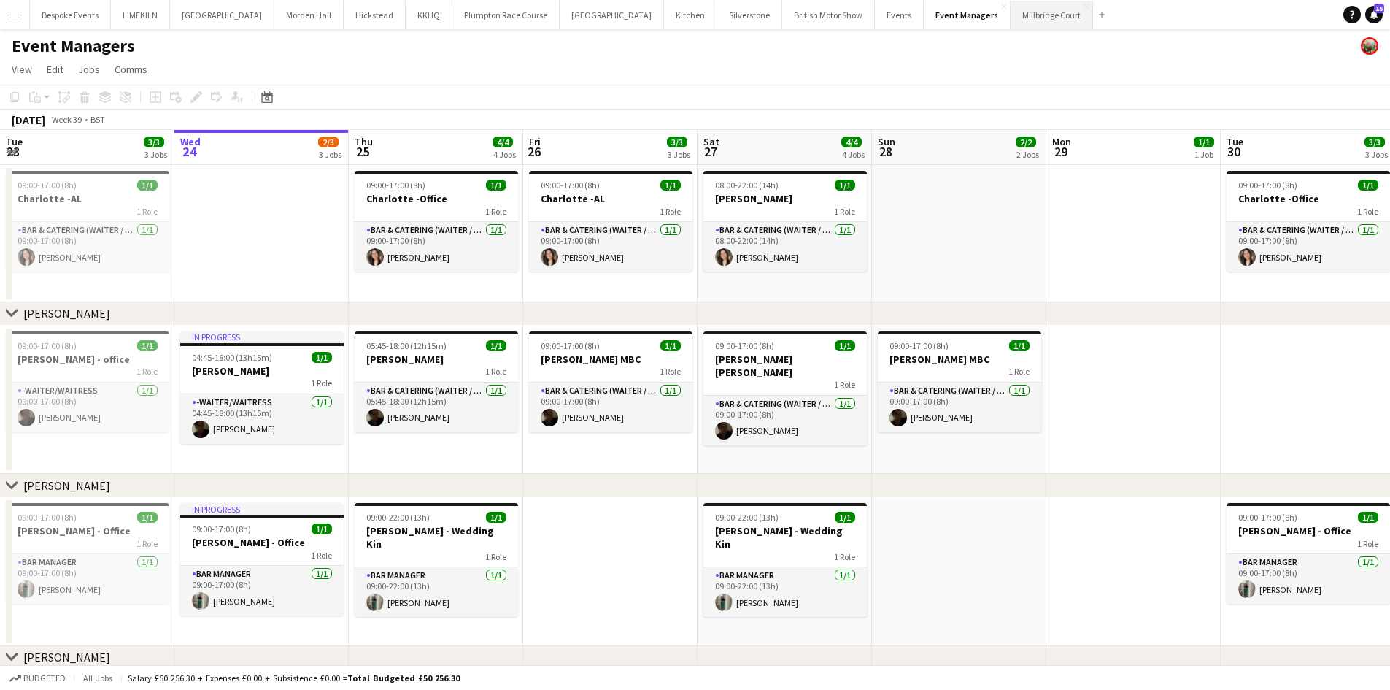
click at [1011, 11] on button "Millbridge Court Close" at bounding box center [1052, 15] width 82 height 28
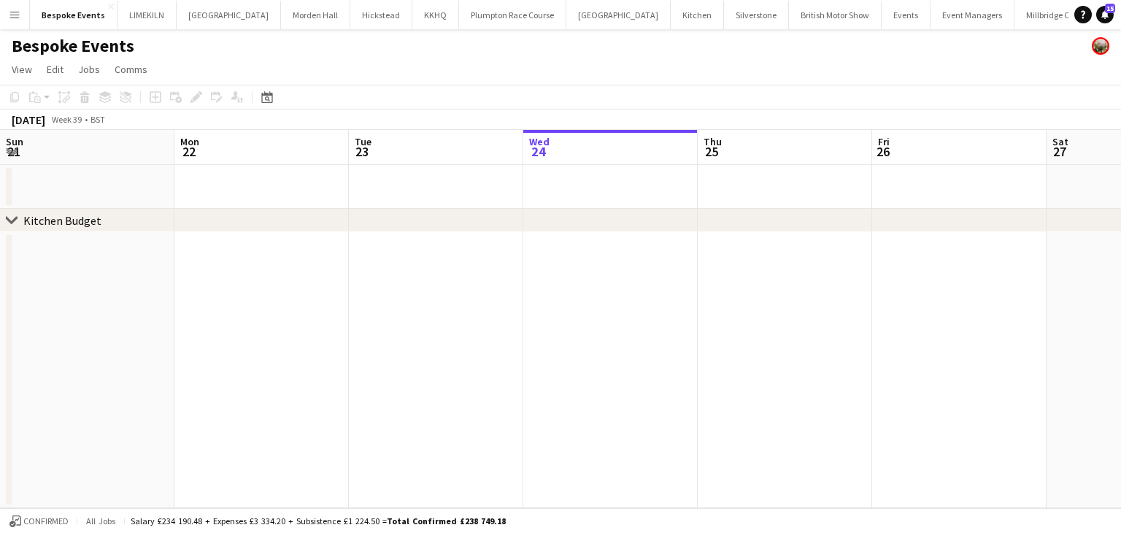
scroll to position [0, 349]
